Goal: Task Accomplishment & Management: Complete application form

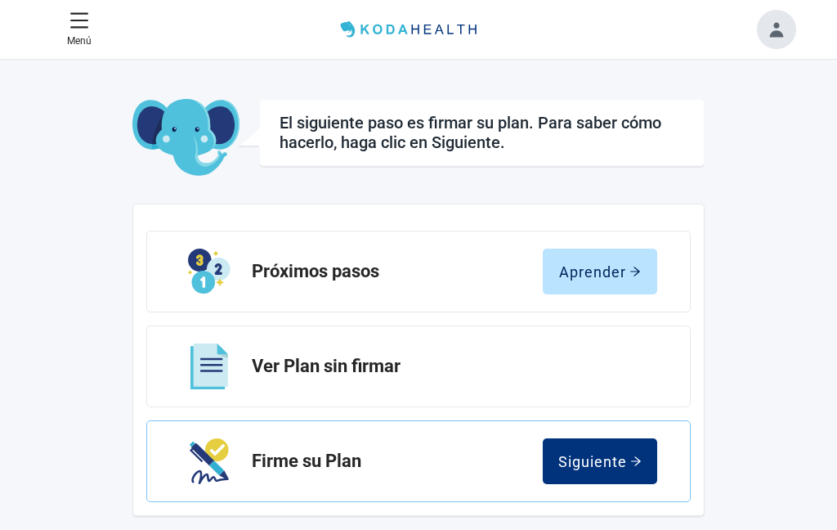
click at [626, 458] on div "Siguiente" at bounding box center [600, 461] width 83 height 16
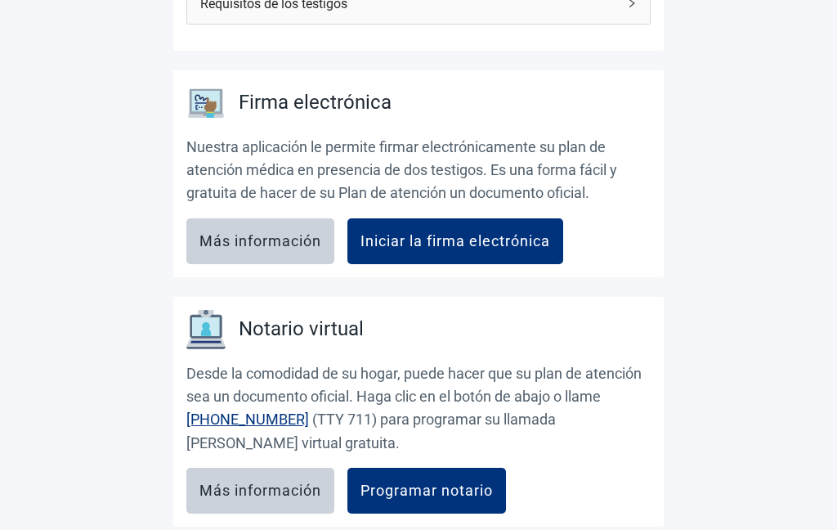
click at [484, 237] on div "Iniciar la firma electrónica" at bounding box center [456, 242] width 190 height 16
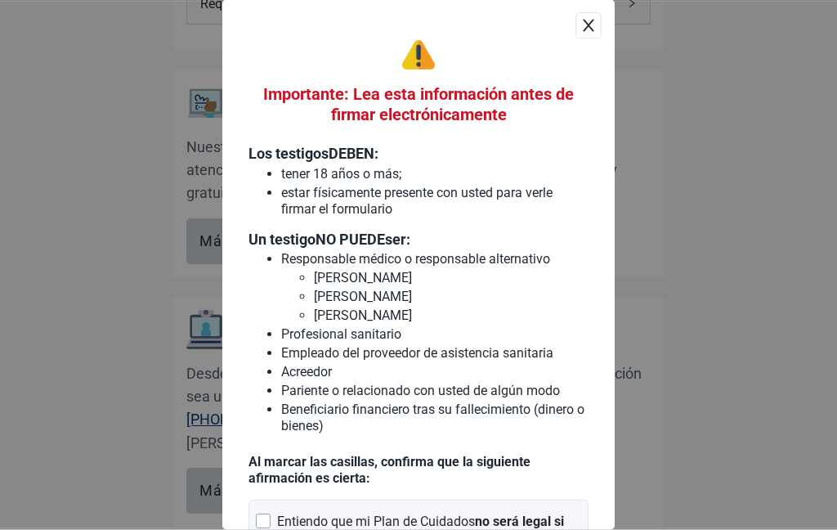
scroll to position [395, 0]
click at [599, 17] on button "close" at bounding box center [589, 26] width 26 height 26
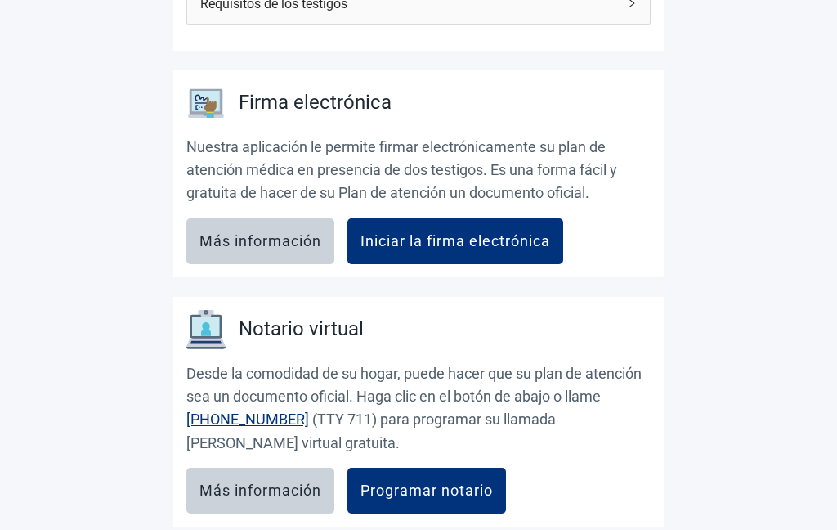
click at [464, 490] on div "Programar notario" at bounding box center [427, 490] width 132 height 16
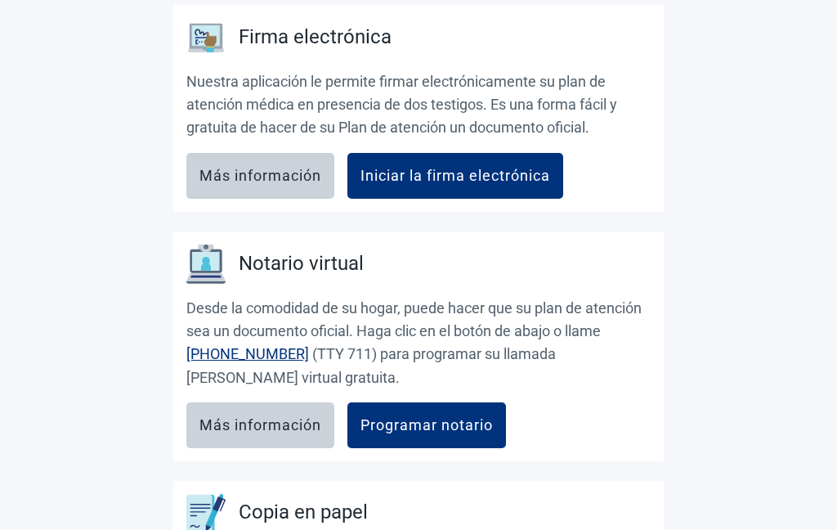
click at [455, 185] on button "Iniciar la firma electrónica" at bounding box center [456, 177] width 216 height 46
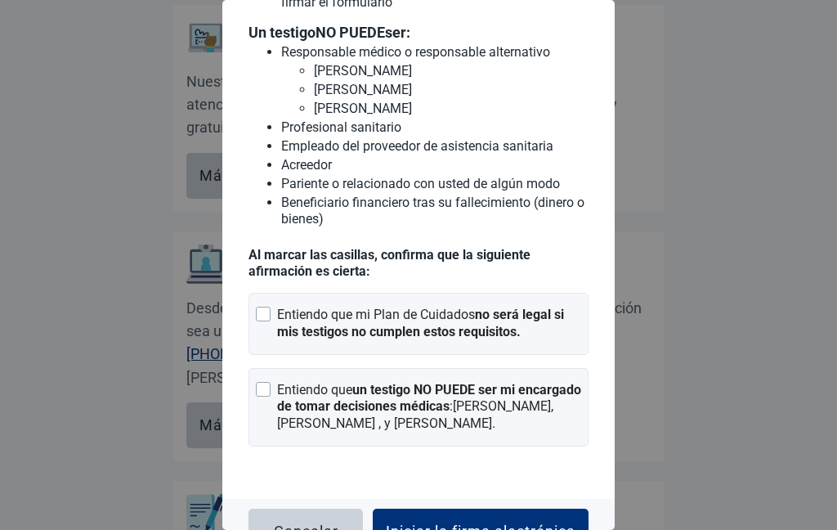
scroll to position [207, 0]
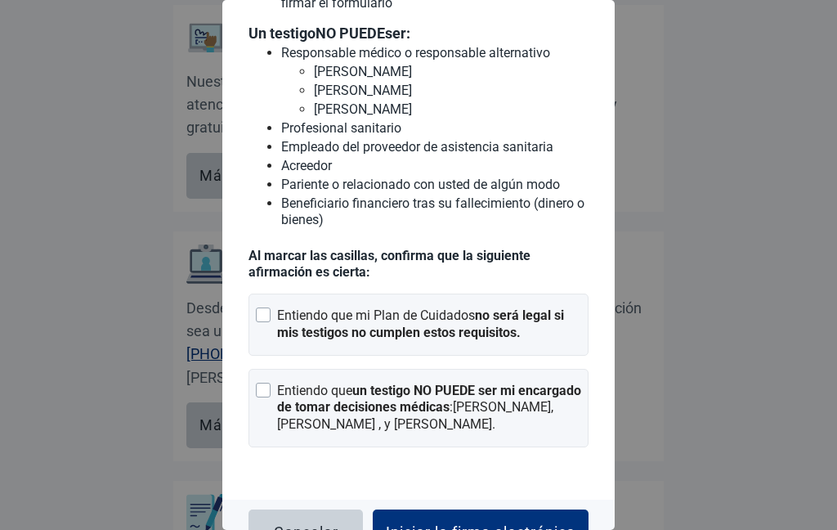
click at [267, 322] on div at bounding box center [263, 314] width 15 height 15
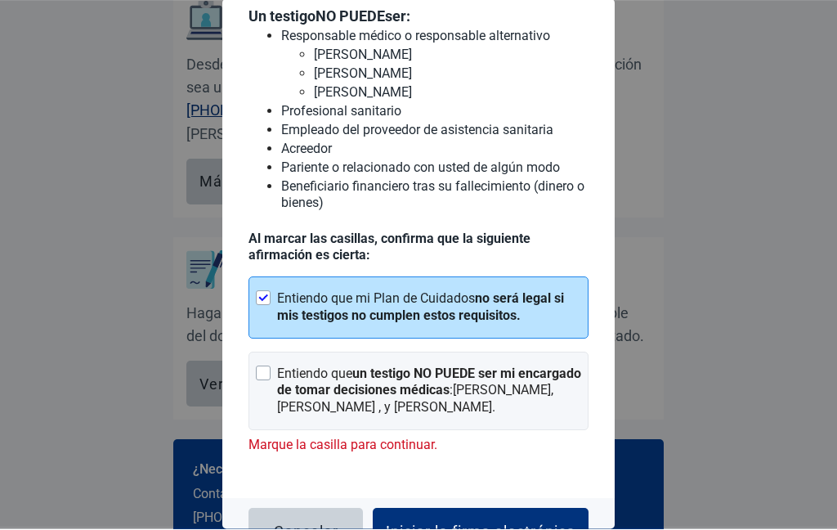
scroll to position [702, 0]
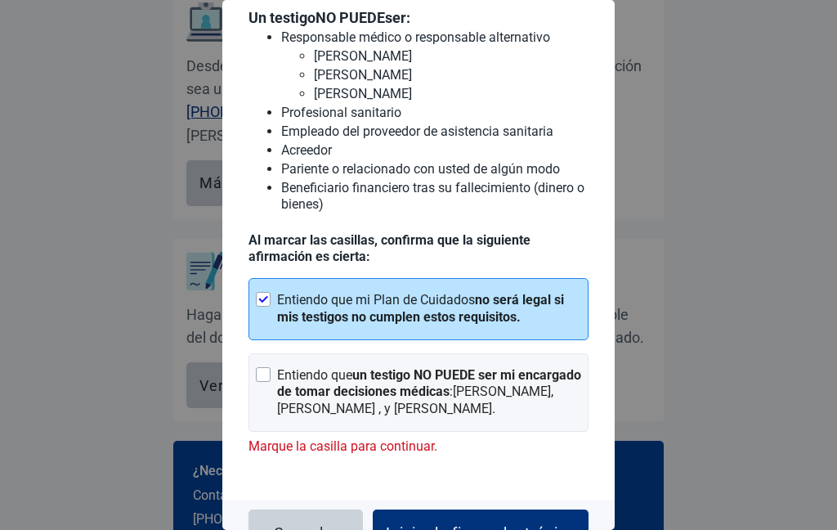
click at [513, 529] on div "Iniciar la firma electrónica" at bounding box center [481, 532] width 190 height 16
click at [491, 529] on div "Iniciar la firma electrónica" at bounding box center [481, 532] width 190 height 16
click at [441, 529] on button "Iniciar la firma electrónica" at bounding box center [481, 532] width 216 height 46
click at [467, 529] on button "Iniciar la firma electrónica" at bounding box center [481, 532] width 216 height 46
click at [473, 529] on div "Iniciar la firma electrónica" at bounding box center [481, 532] width 190 height 16
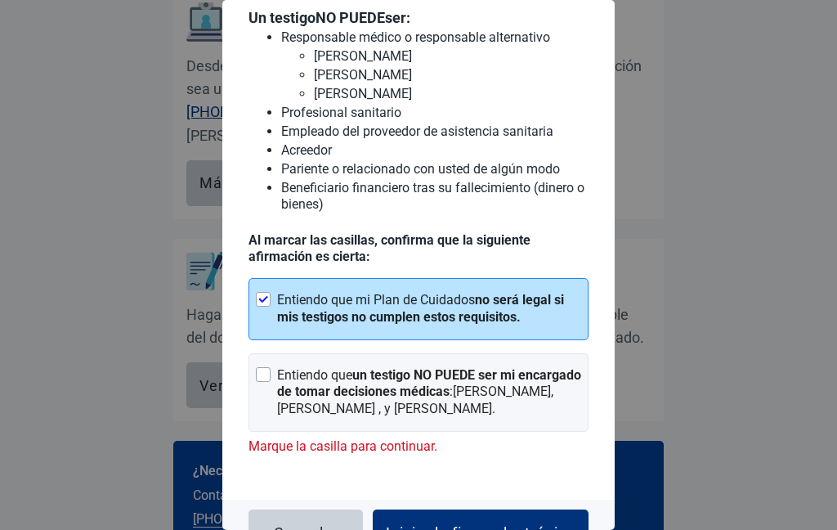
click at [491, 529] on div "Iniciar la firma electrónica" at bounding box center [481, 532] width 190 height 16
click at [516, 529] on div "Iniciar la firma electrónica" at bounding box center [481, 532] width 190 height 16
click at [271, 391] on div "Entiendo que un testigo NO PUEDE ser mi encargado de tomar decisiones médicas :…" at bounding box center [419, 392] width 340 height 79
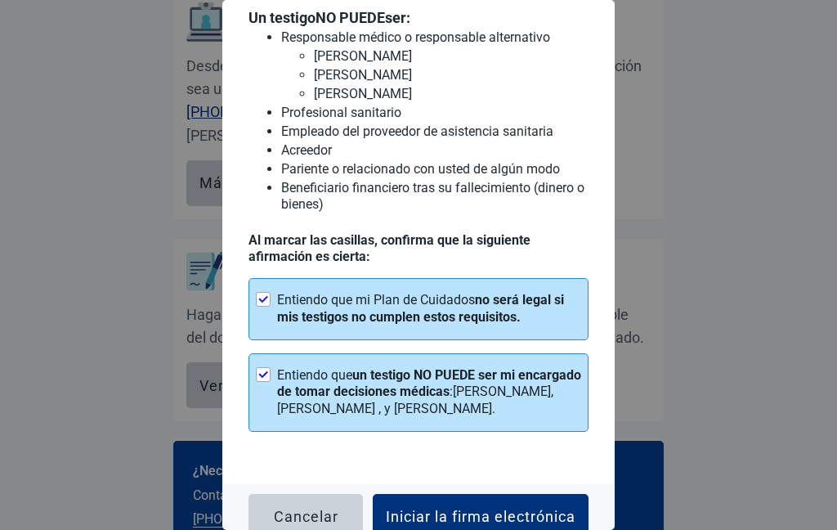
scroll to position [207, 0]
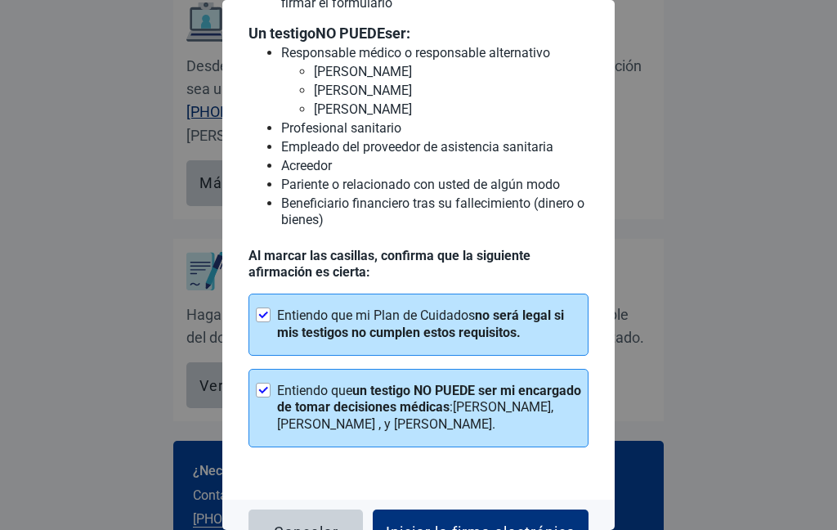
click at [479, 529] on button "Iniciar la firma electrónica" at bounding box center [481, 532] width 216 height 46
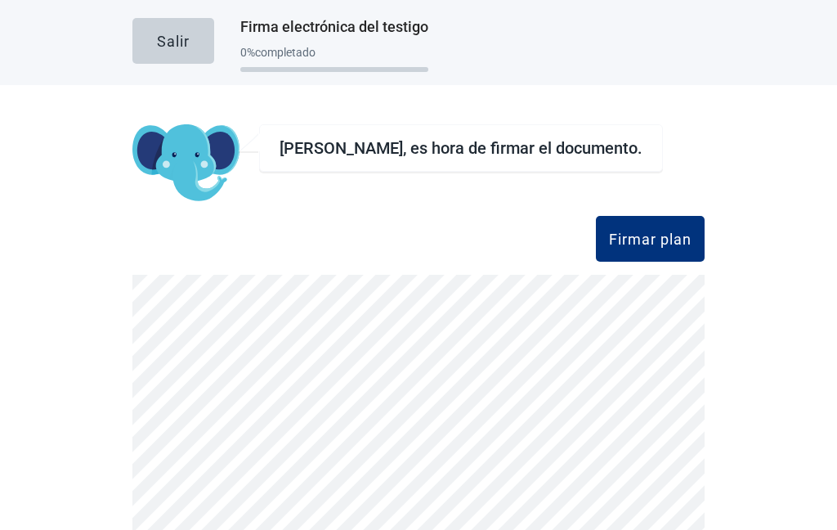
scroll to position [65, 0]
click at [663, 231] on div "Firmar plan" at bounding box center [650, 239] width 83 height 16
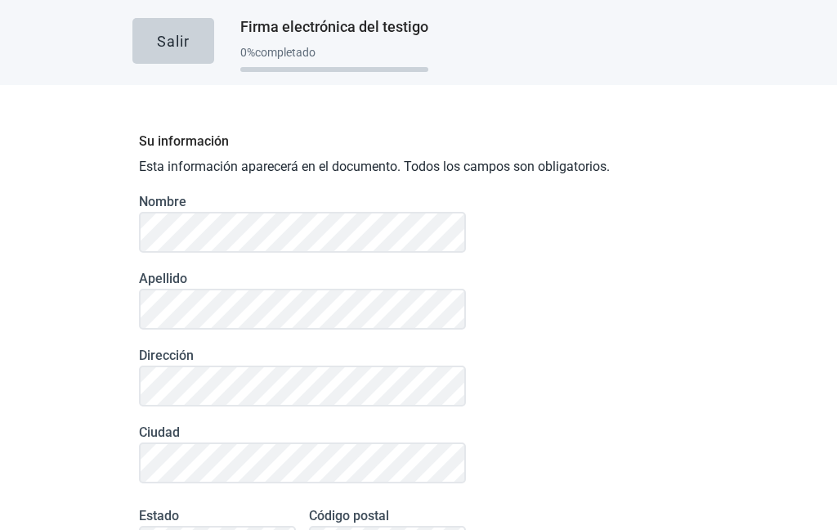
click at [644, 178] on div "Su información Esta información aparecerá en el documento. Todos los campos son…" at bounding box center [418, 430] width 572 height 612
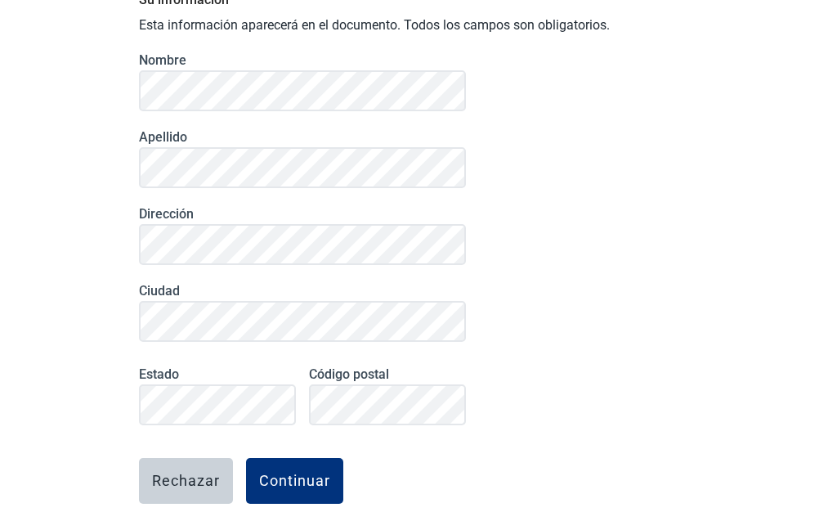
scroll to position [141, 0]
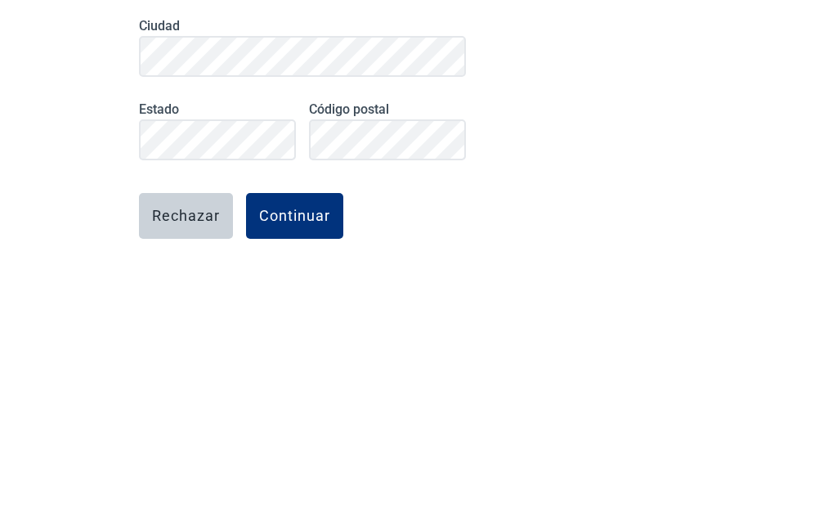
click at [204, 349] on div "Estado" at bounding box center [217, 390] width 170 height 83
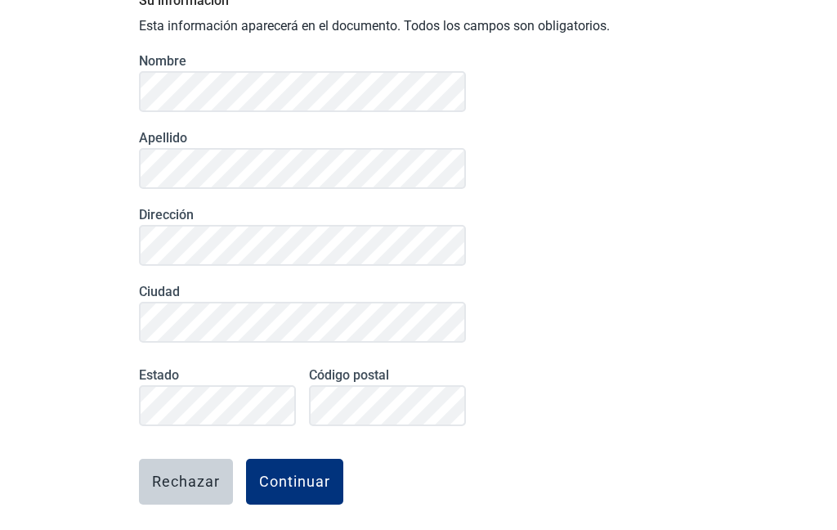
click at [308, 473] on div "Continuar" at bounding box center [294, 481] width 71 height 16
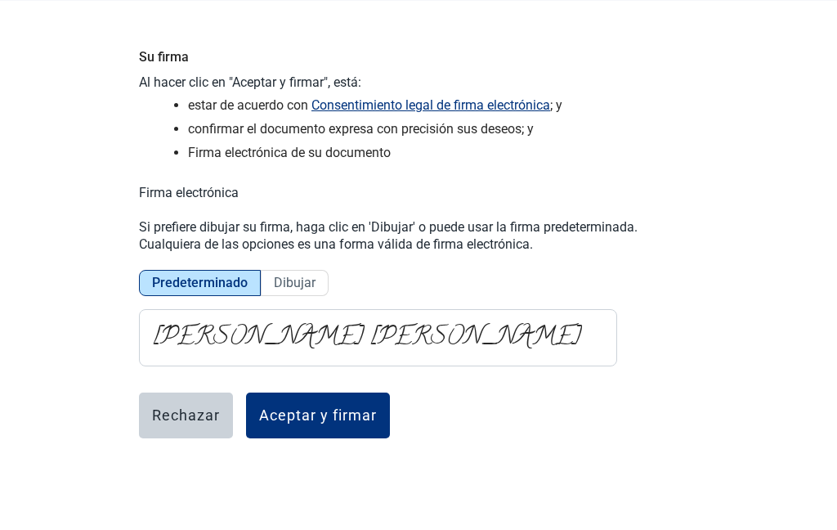
scroll to position [16, 0]
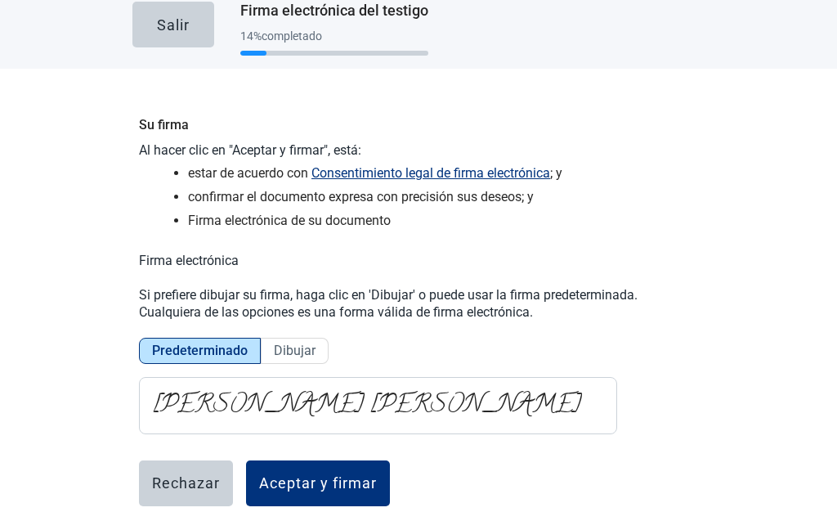
click at [343, 475] on div "Aceptar y firmar" at bounding box center [318, 483] width 118 height 16
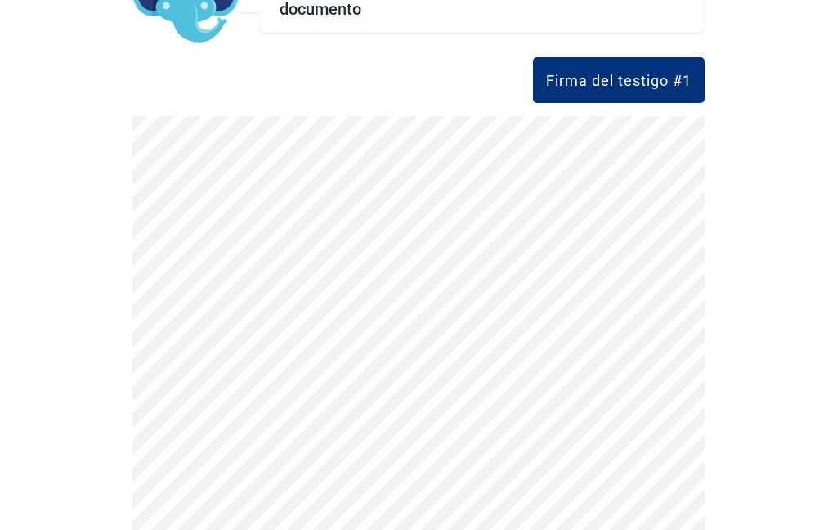
scroll to position [157, 0]
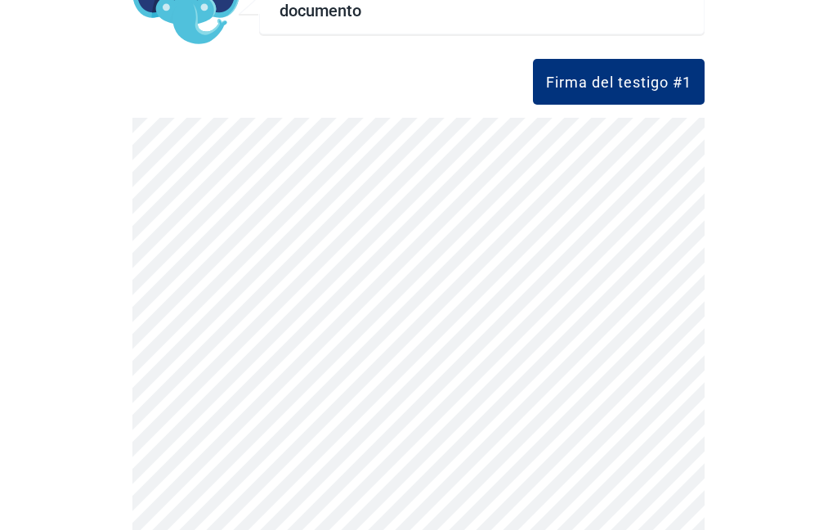
click at [609, 74] on div "Firma del testigo #1" at bounding box center [619, 82] width 146 height 16
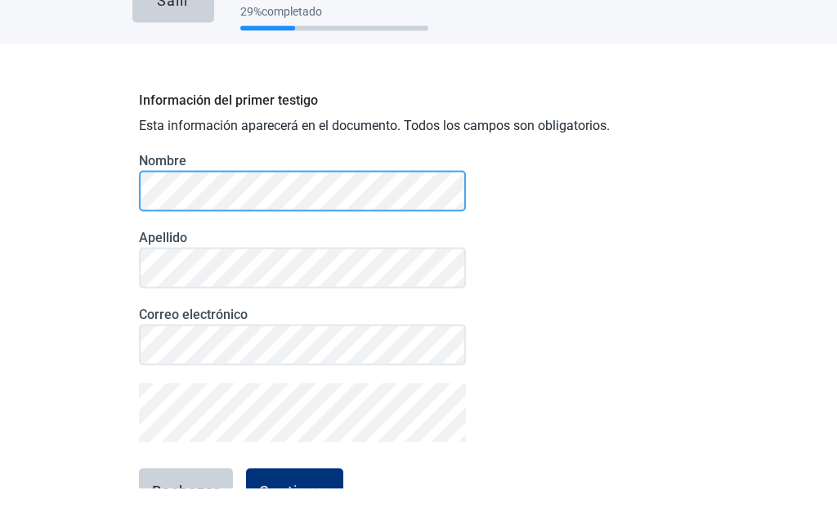
scroll to position [0, 0]
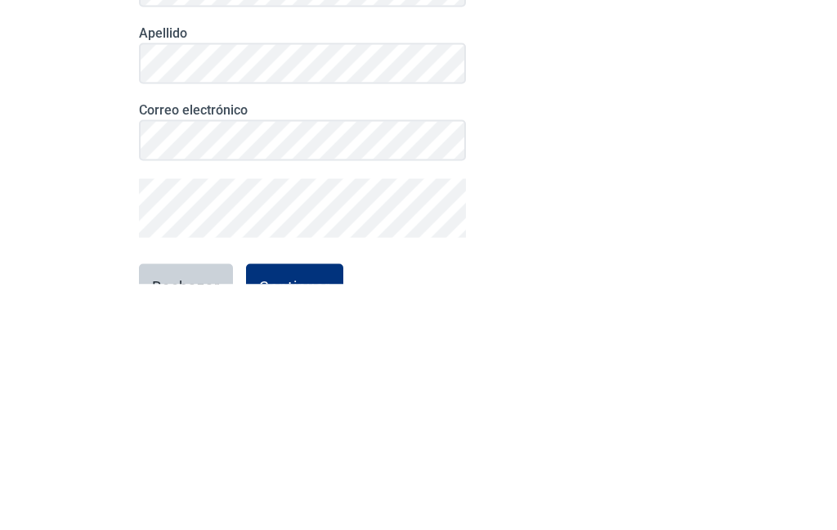
click at [672, 124] on div "Información del primer testigo Esta información aparecerá en el documento. Todo…" at bounding box center [418, 385] width 572 height 523
click at [671, 0] on html "Skip to main content Salir Firma electrónica del testigo 29 % completado Inform…" at bounding box center [418, 265] width 837 height 530
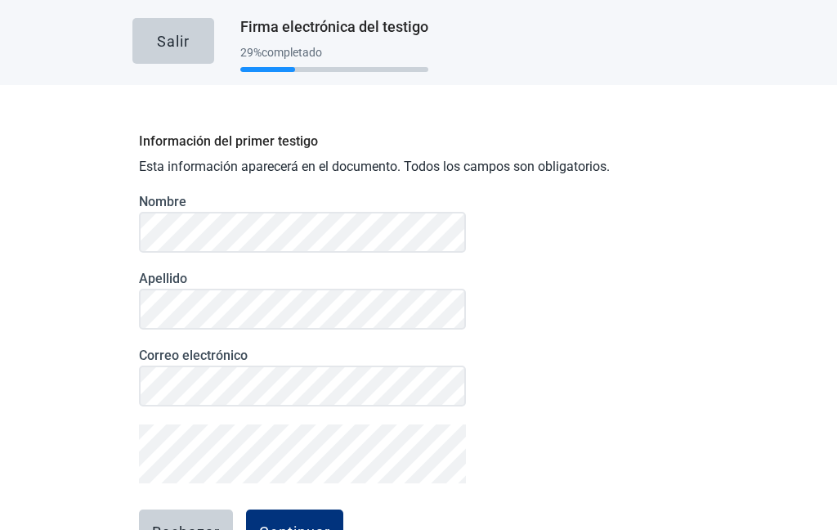
click at [613, 124] on div "Información del primer testigo Esta información aparecerá en el documento. Todo…" at bounding box center [418, 385] width 572 height 523
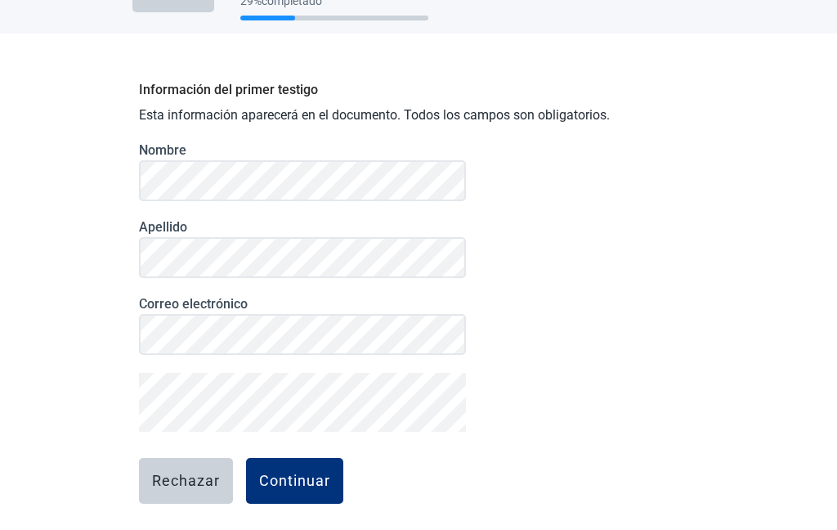
scroll to position [51, 0]
